Goal: Information Seeking & Learning: Learn about a topic

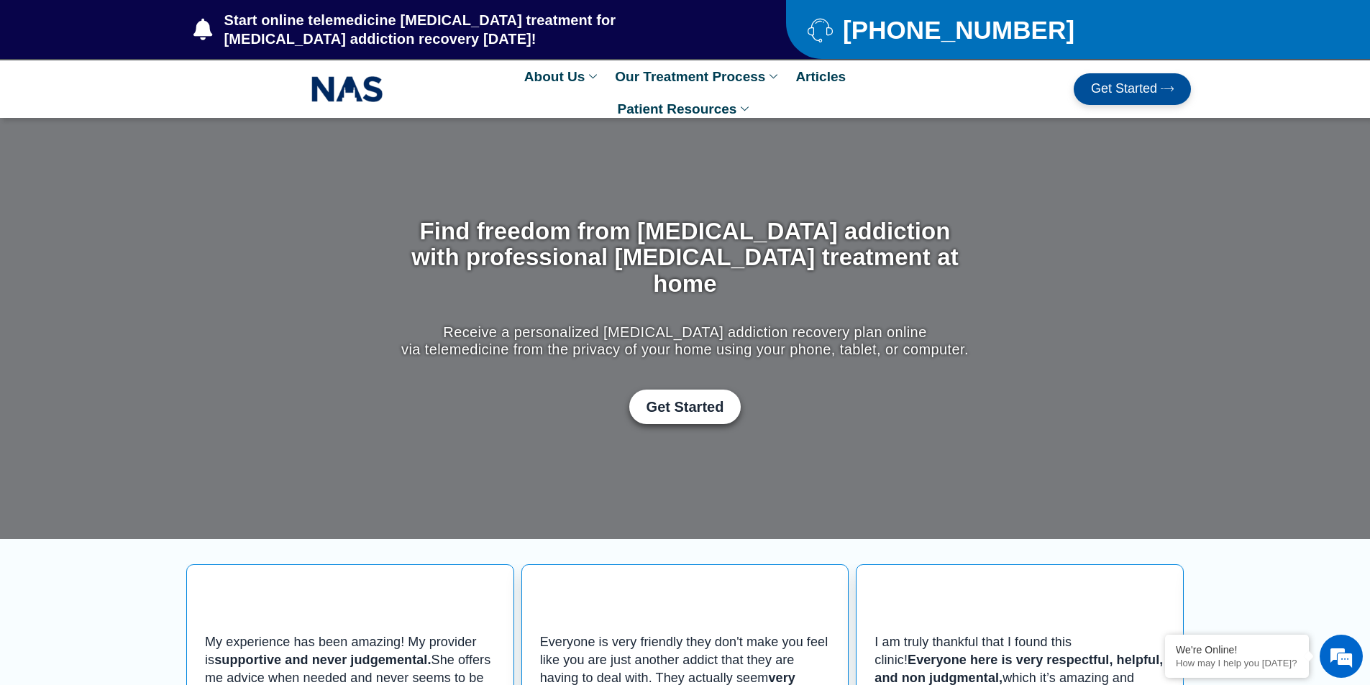
click at [788, 93] on link "Articles" at bounding box center [820, 76] width 65 height 32
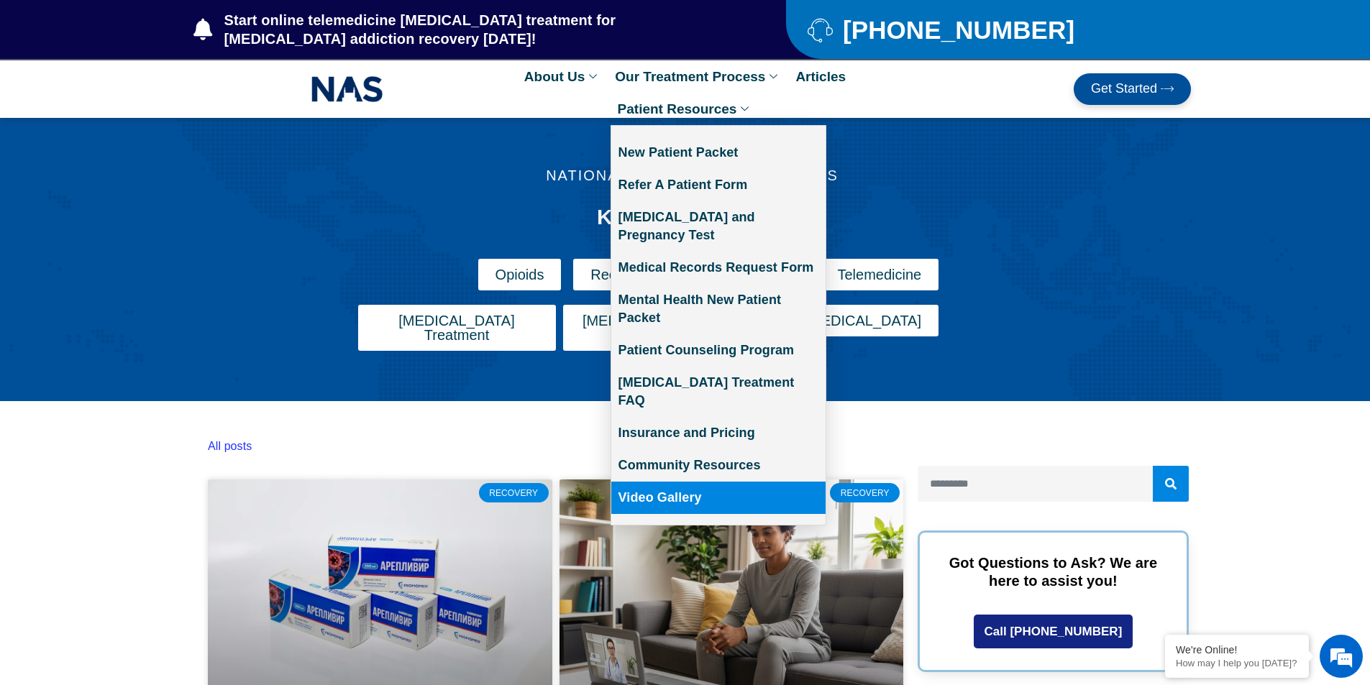
click at [727, 482] on link "Video Gallery" at bounding box center [718, 498] width 214 height 32
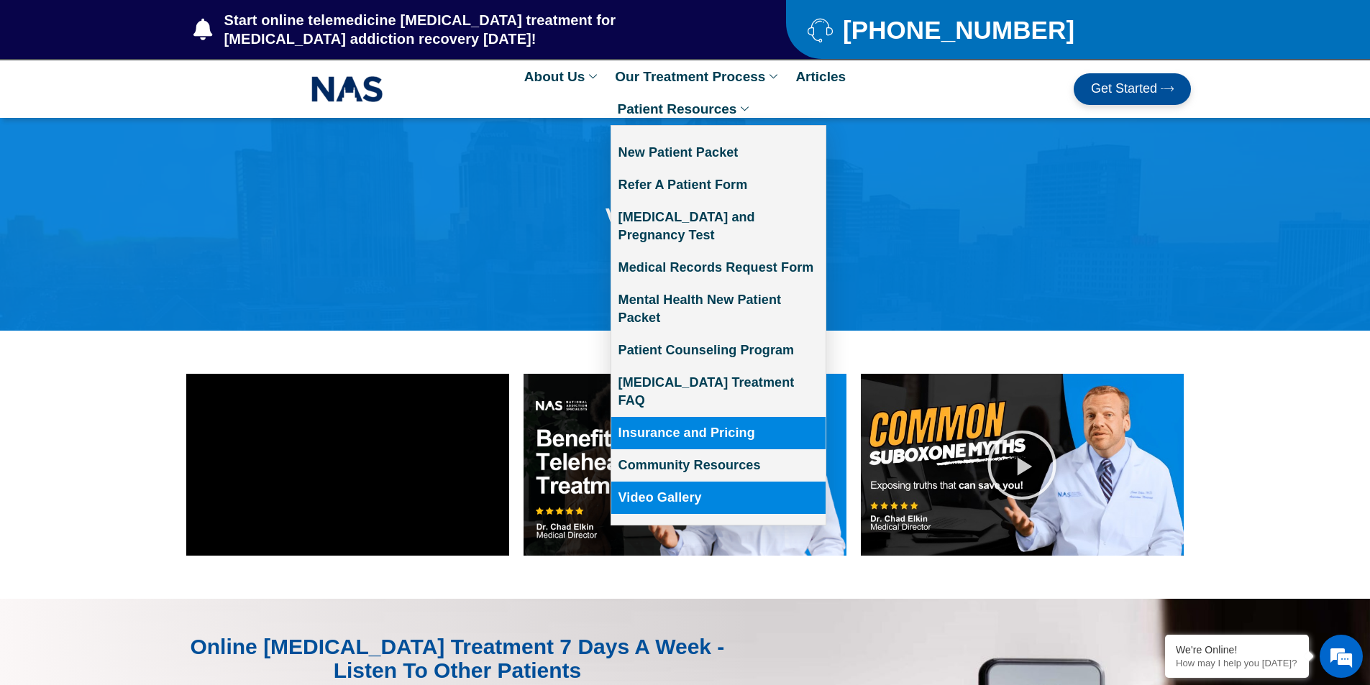
click at [728, 417] on link "Insurance and Pricing" at bounding box center [718, 433] width 214 height 32
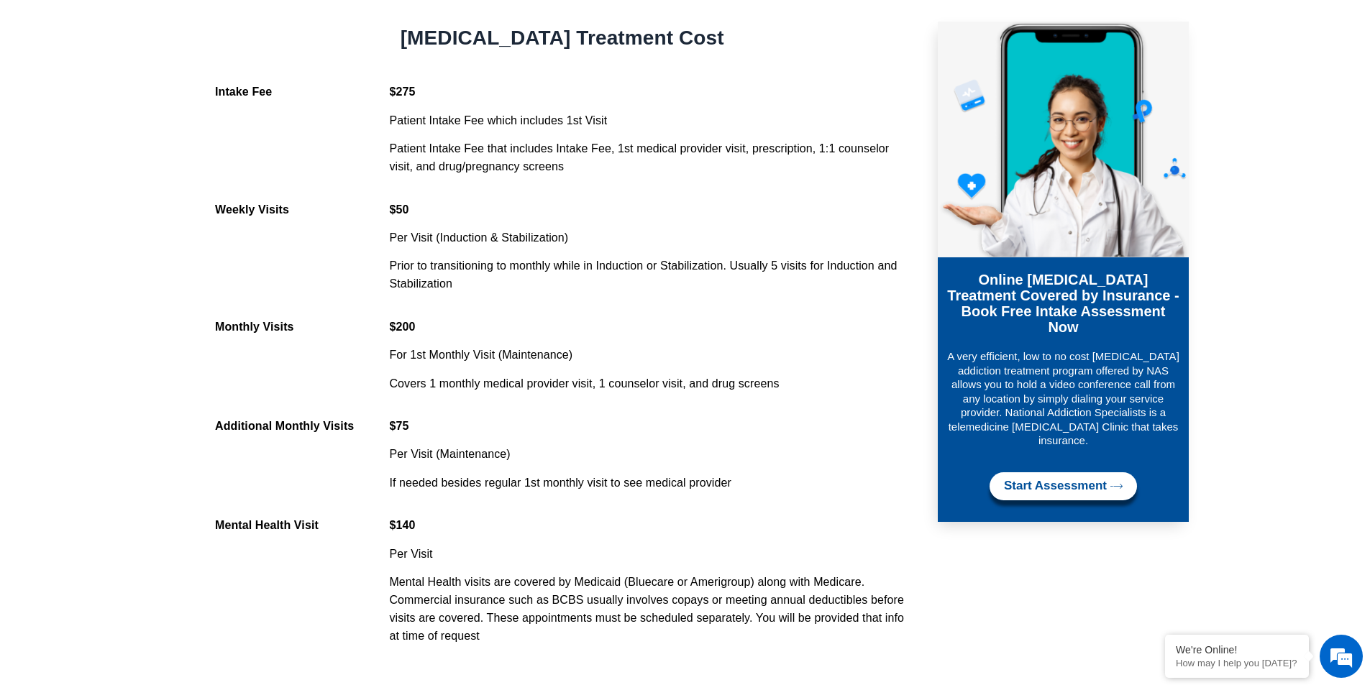
scroll to position [1151, 0]
